Goal: Share content

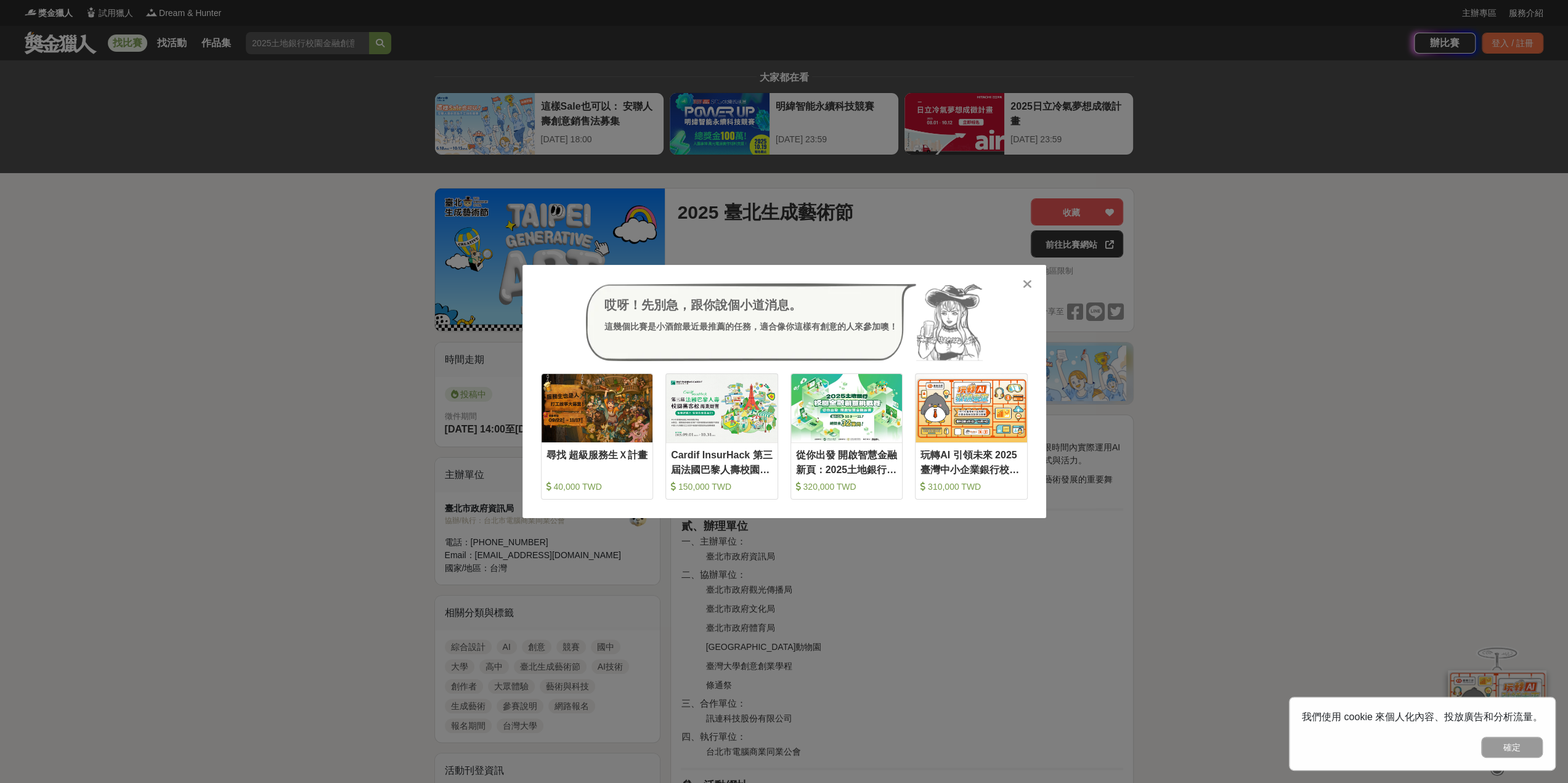
click at [1030, 284] on icon at bounding box center [1027, 284] width 9 height 12
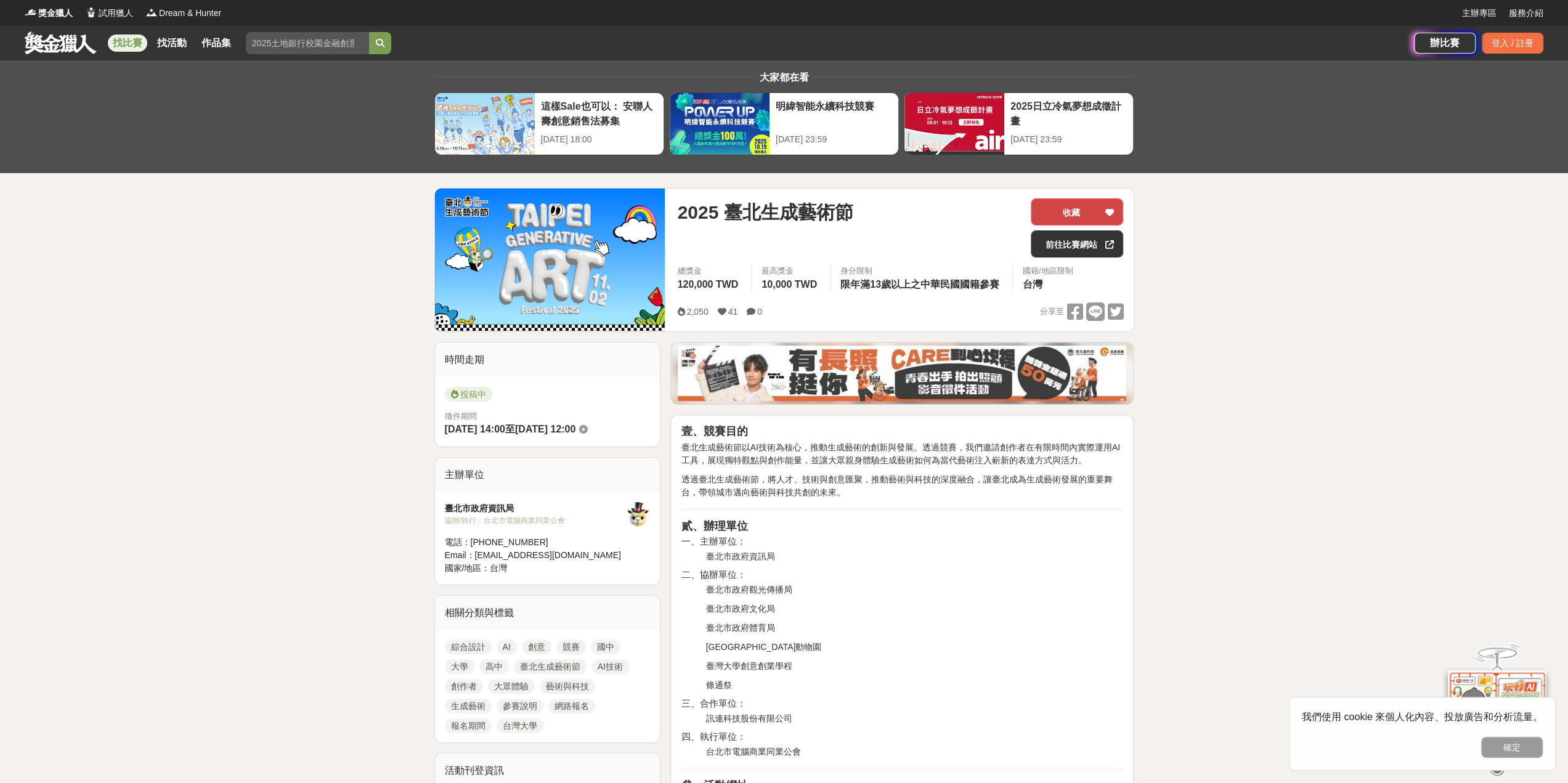
click at [1080, 214] on button "收藏" at bounding box center [1077, 211] width 92 height 27
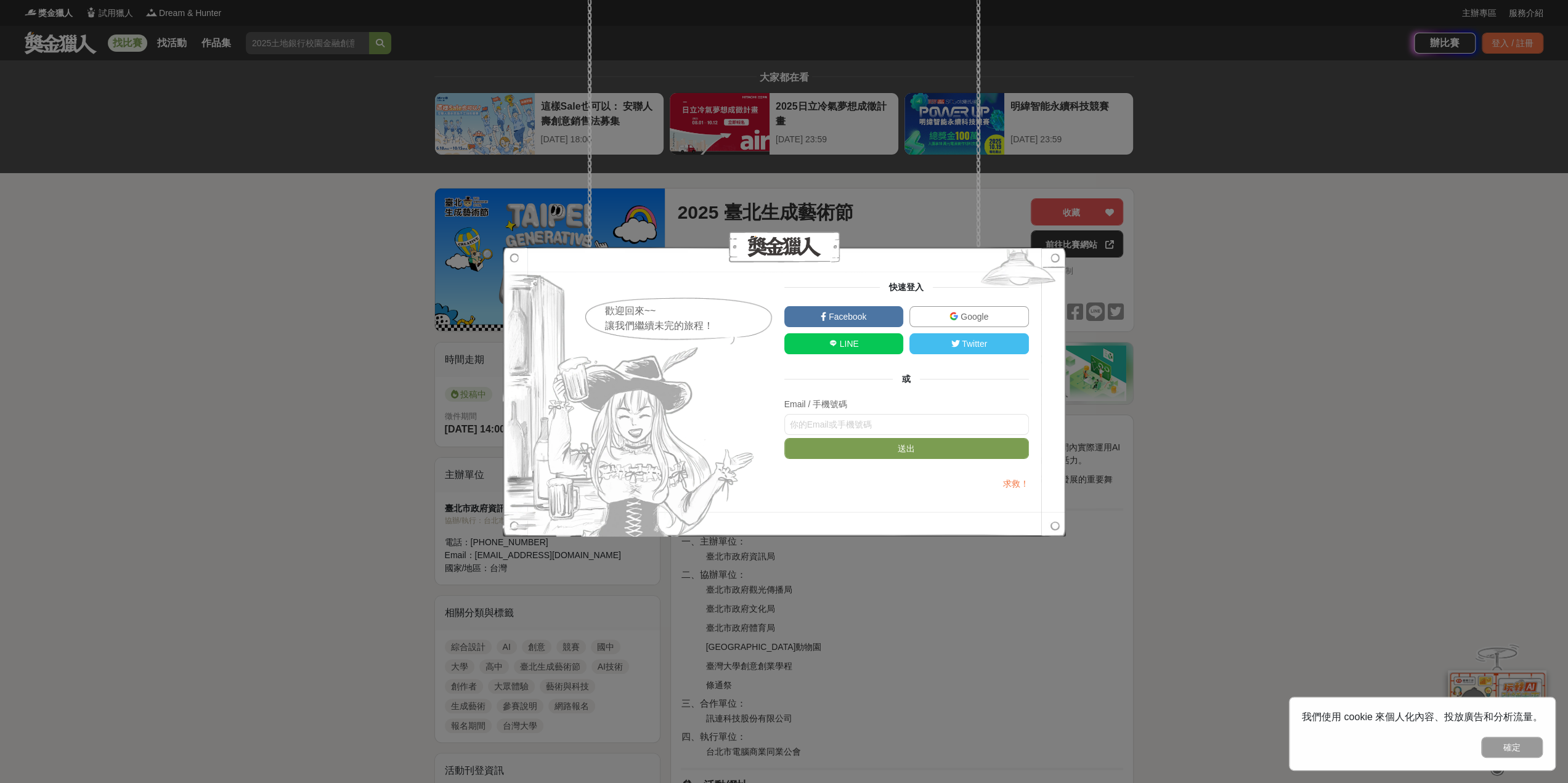
click at [846, 323] on link "Facebook" at bounding box center [844, 316] width 120 height 21
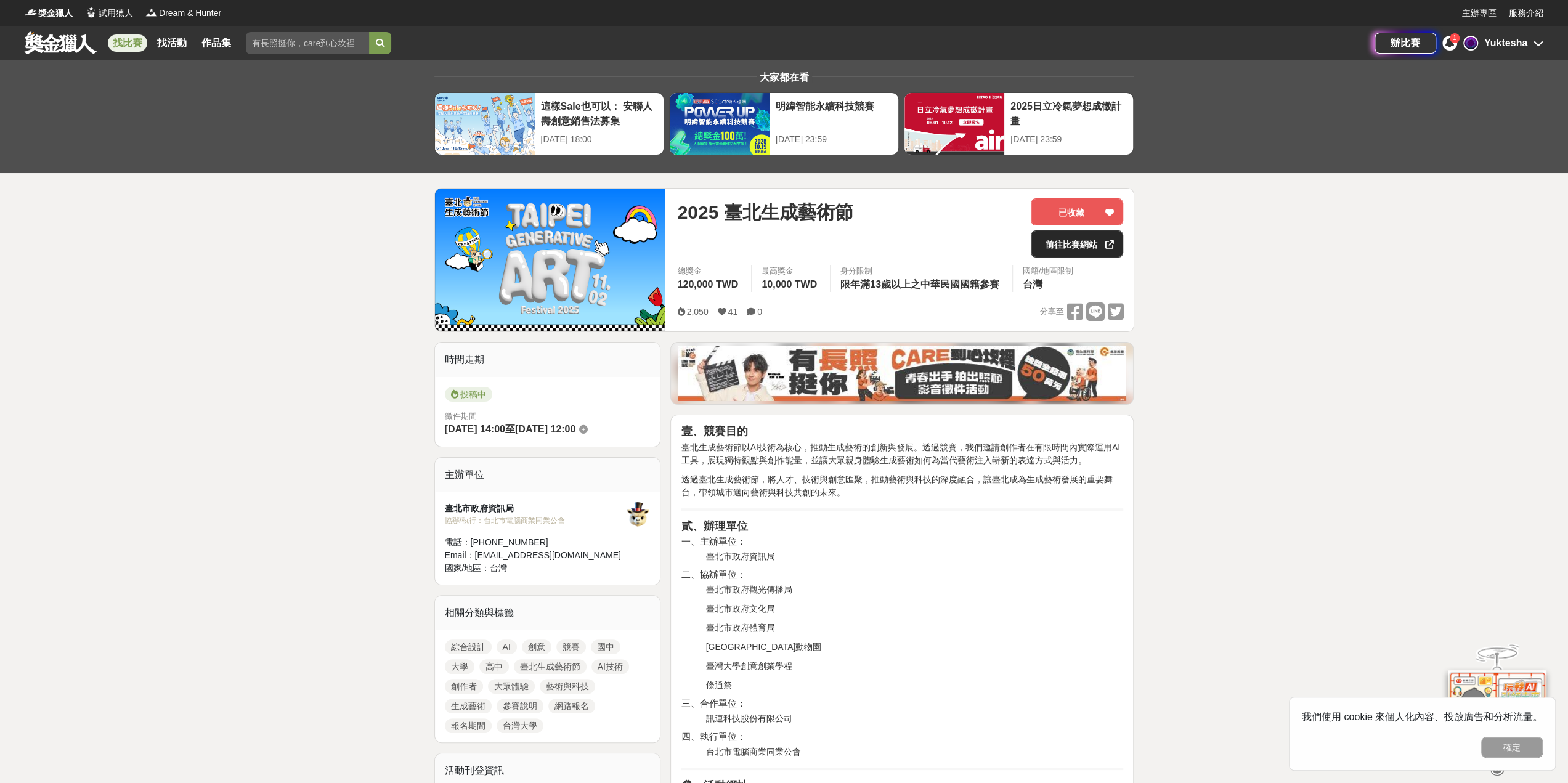
click at [1059, 247] on link "前往比賽網站" at bounding box center [1077, 243] width 92 height 27
